Goal: Navigation & Orientation: Find specific page/section

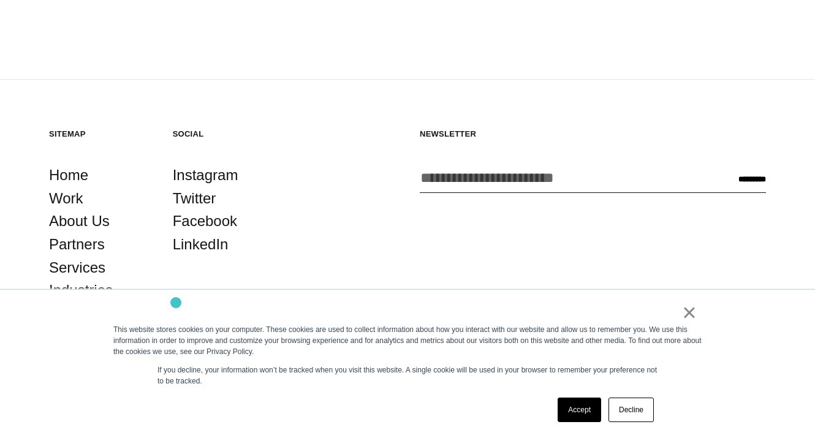
scroll to position [3202, 0]
click at [80, 222] on link "About Us" at bounding box center [79, 220] width 61 height 23
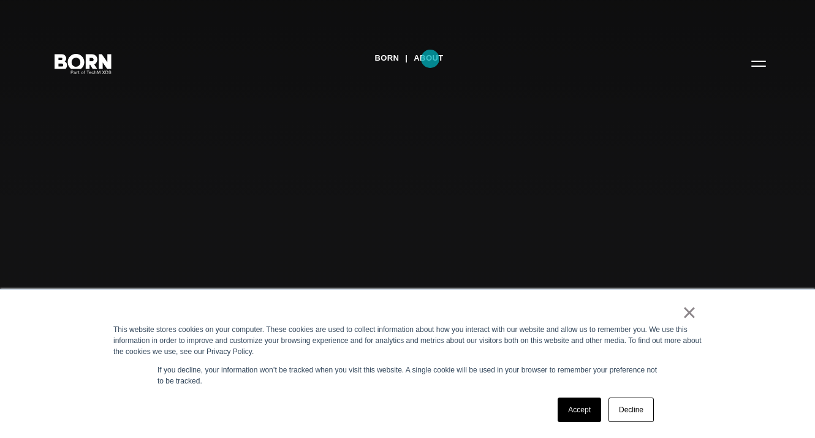
click at [430, 59] on link "About" at bounding box center [427, 58] width 29 height 18
click at [633, 415] on link "Decline" at bounding box center [630, 409] width 45 height 24
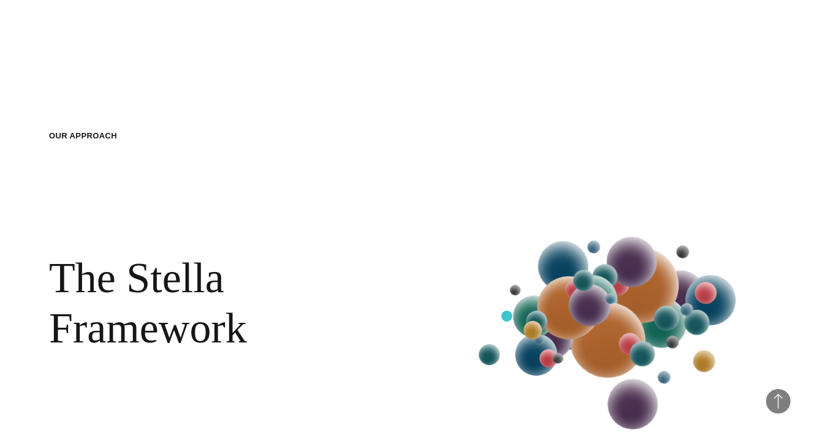
scroll to position [1463, 0]
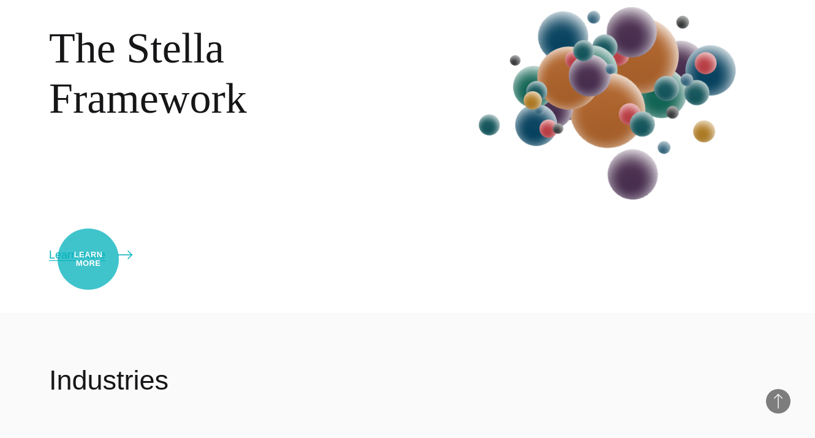
click at [88, 259] on link "Learn more" at bounding box center [90, 254] width 83 height 17
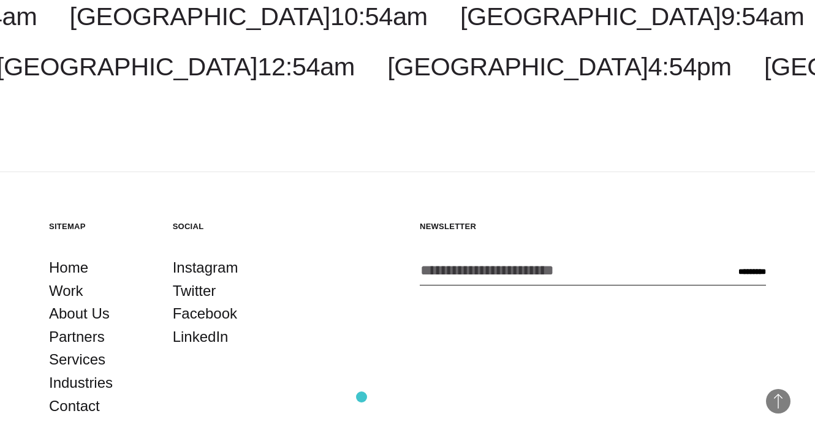
scroll to position [2294, 0]
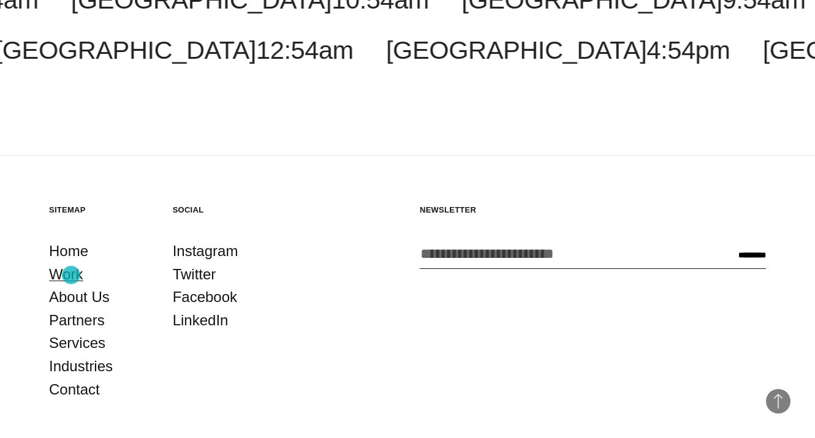
click at [69, 274] on link "Work" at bounding box center [66, 274] width 34 height 23
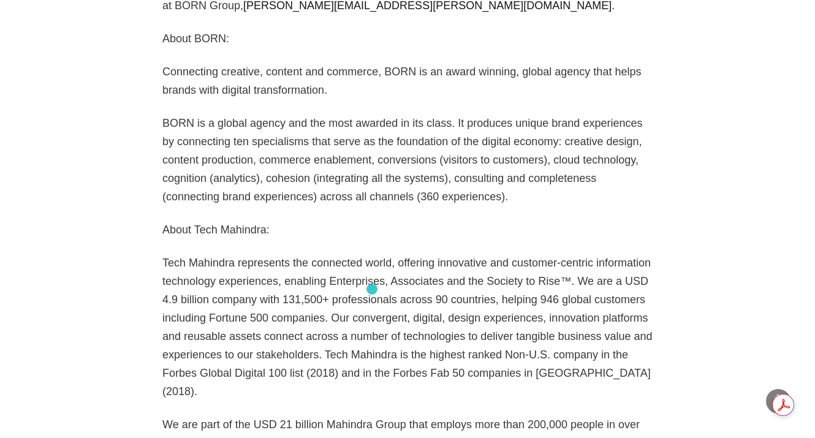
scroll to position [1668, 0]
